Goal: Leave review/rating: Leave review/rating

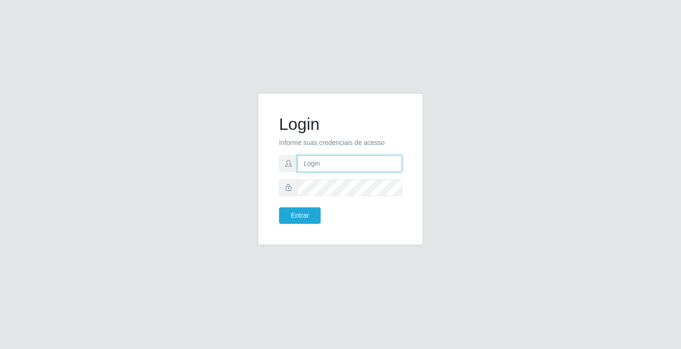
click at [312, 165] on input "text" at bounding box center [349, 164] width 104 height 17
type input "william@ideal"
click at [279, 208] on button "Entrar" at bounding box center [300, 216] width 42 height 17
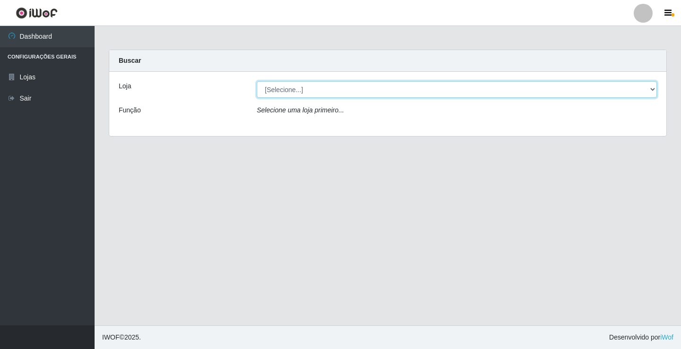
click at [284, 93] on select "[Selecione...] Ideal - Conceição" at bounding box center [457, 89] width 400 height 17
select select "231"
click at [257, 81] on select "[Selecione...] Ideal - Conceição" at bounding box center [457, 89] width 400 height 17
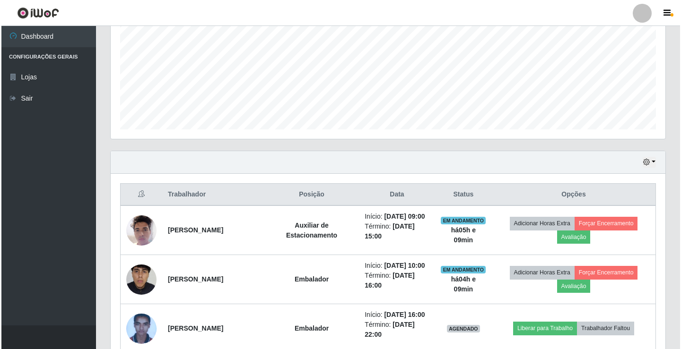
scroll to position [236, 0]
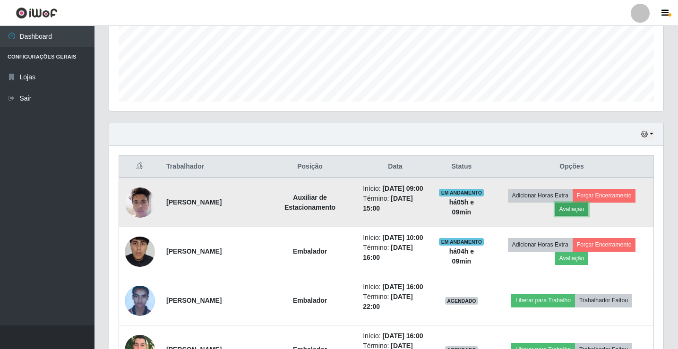
click at [576, 209] on button "Avaliação" at bounding box center [572, 209] width 34 height 13
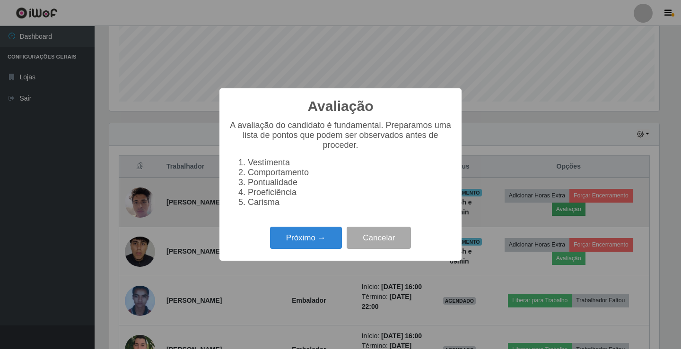
scroll to position [196, 550]
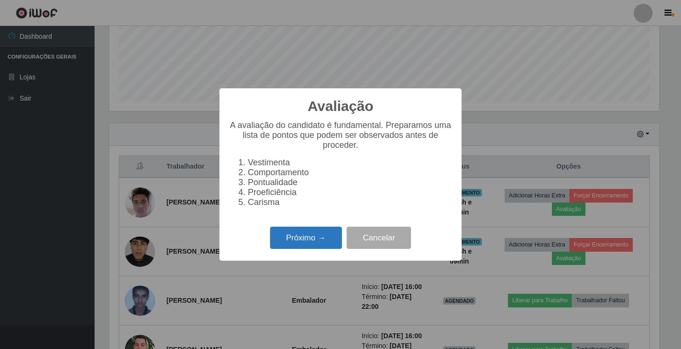
click at [308, 238] on button "Próximo →" at bounding box center [306, 238] width 72 height 22
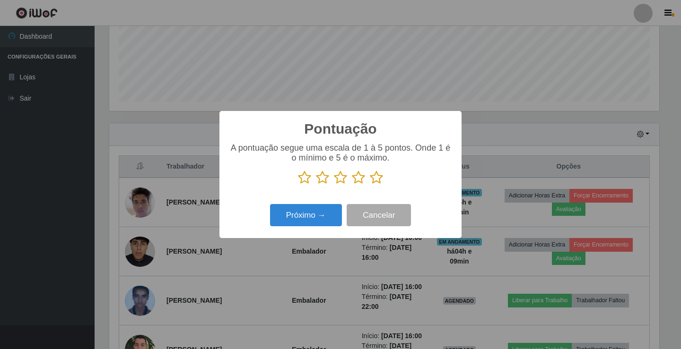
scroll to position [472501, 472147]
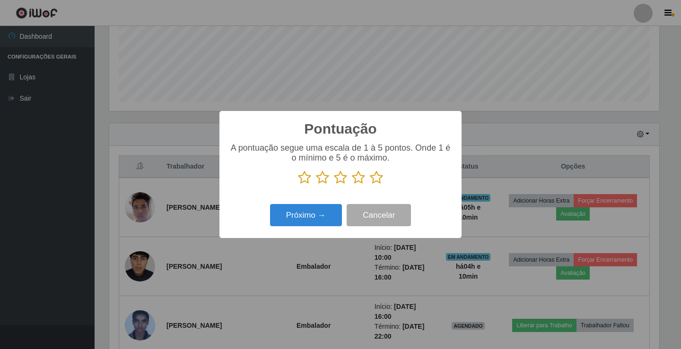
click at [377, 181] on icon at bounding box center [376, 178] width 13 height 14
click at [370, 185] on input "radio" at bounding box center [370, 185] width 0 height 0
click at [329, 214] on button "Próximo →" at bounding box center [306, 215] width 72 height 22
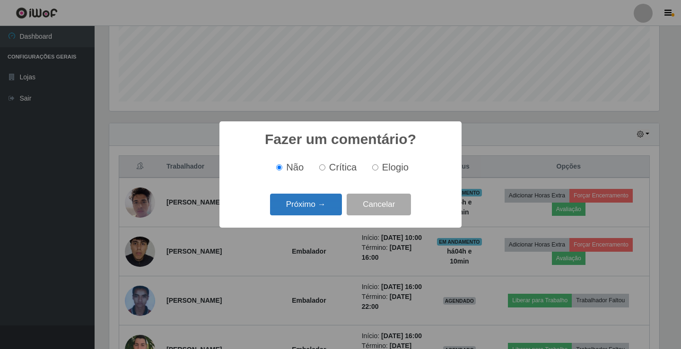
click at [329, 210] on button "Próximo →" at bounding box center [306, 205] width 72 height 22
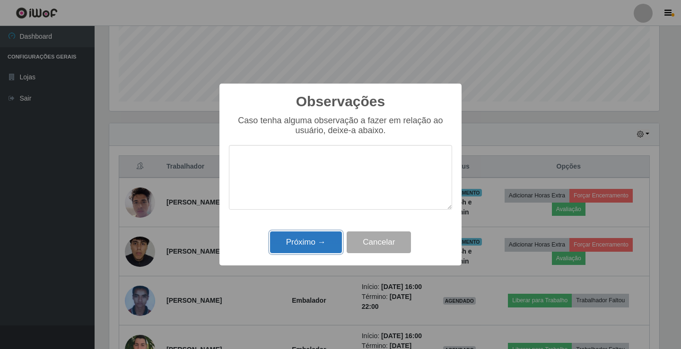
click at [320, 250] on button "Próximo →" at bounding box center [306, 243] width 72 height 22
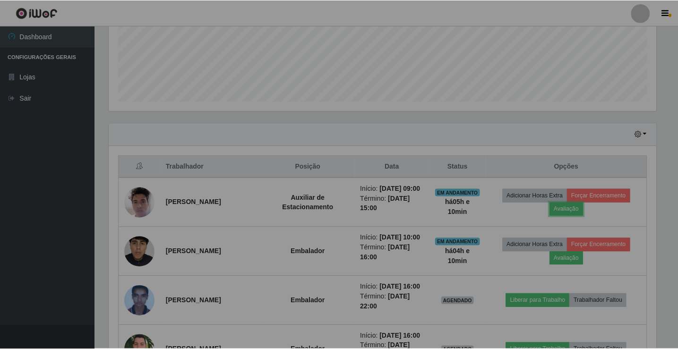
scroll to position [196, 554]
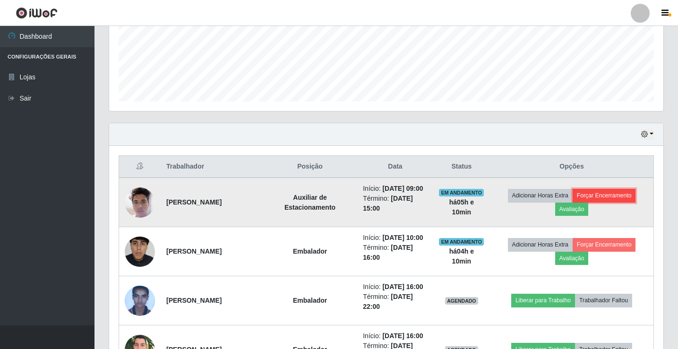
click at [591, 195] on td "Adicionar Horas Extra Forçar Encerramento Avaliação" at bounding box center [572, 203] width 164 height 50
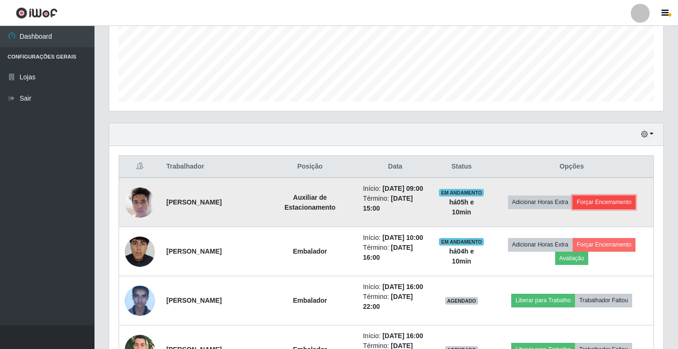
click at [593, 205] on button "Forçar Encerramento" at bounding box center [604, 202] width 63 height 13
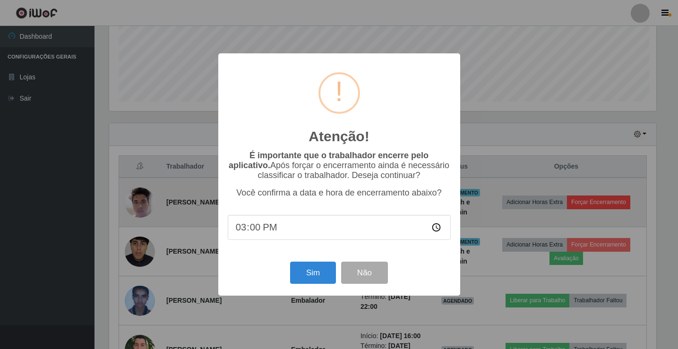
scroll to position [196, 550]
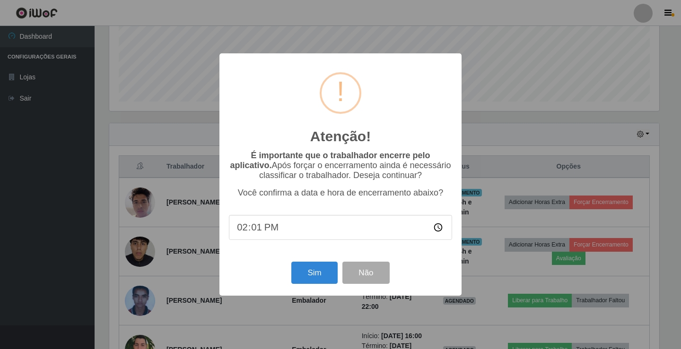
type input "14:10"
click at [323, 275] on button "Sim" at bounding box center [314, 273] width 46 height 22
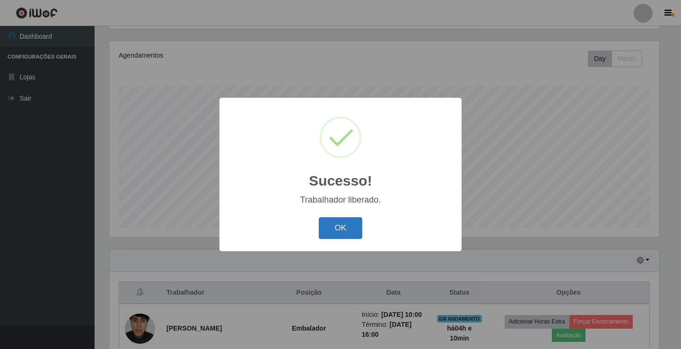
click at [332, 228] on button "OK" at bounding box center [341, 228] width 44 height 22
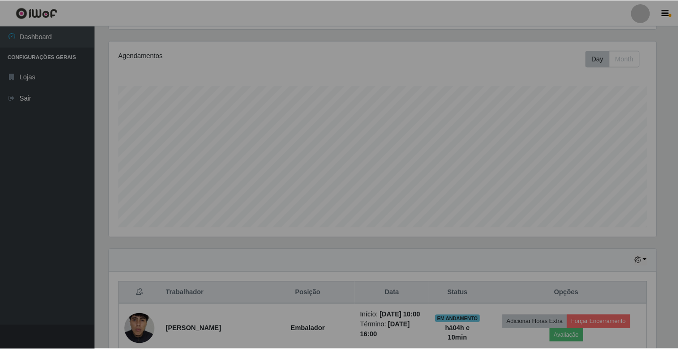
scroll to position [196, 554]
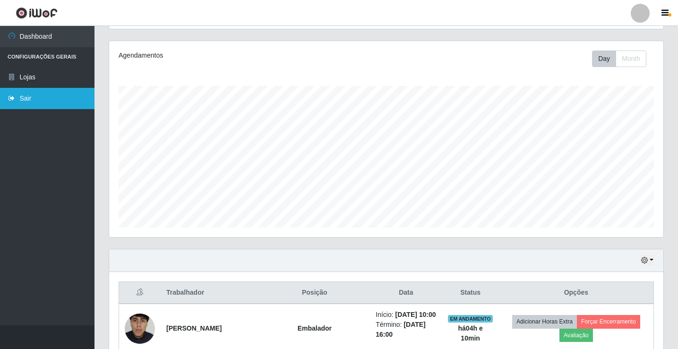
click at [24, 103] on link "Sair" at bounding box center [47, 98] width 95 height 21
